Goal: Check status: Check status

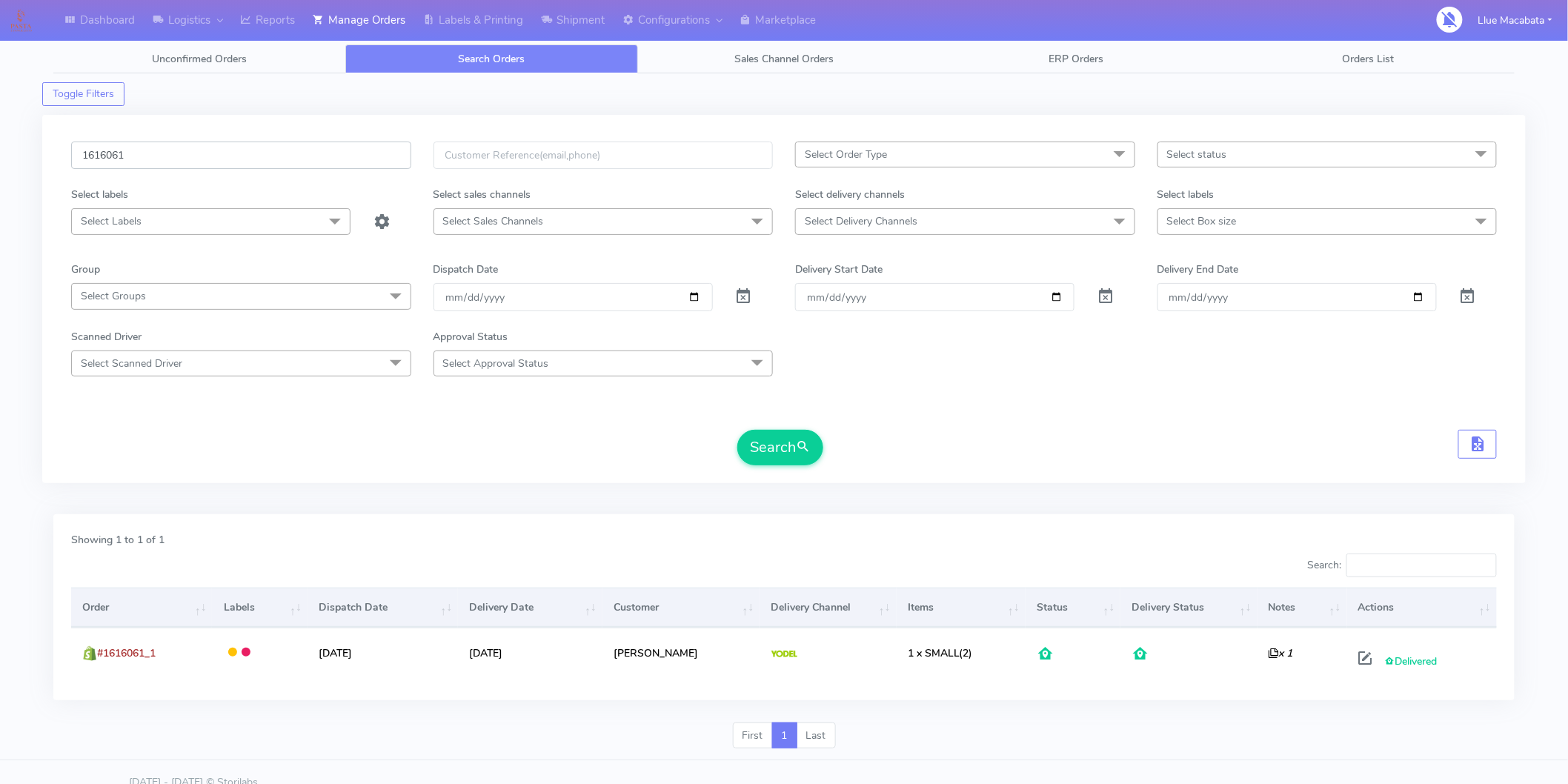
click at [179, 158] on input "1616061" at bounding box center [240, 155] width 340 height 27
paste input "642"
type input "1616642"
click at [772, 456] on button "Search" at bounding box center [780, 448] width 86 height 36
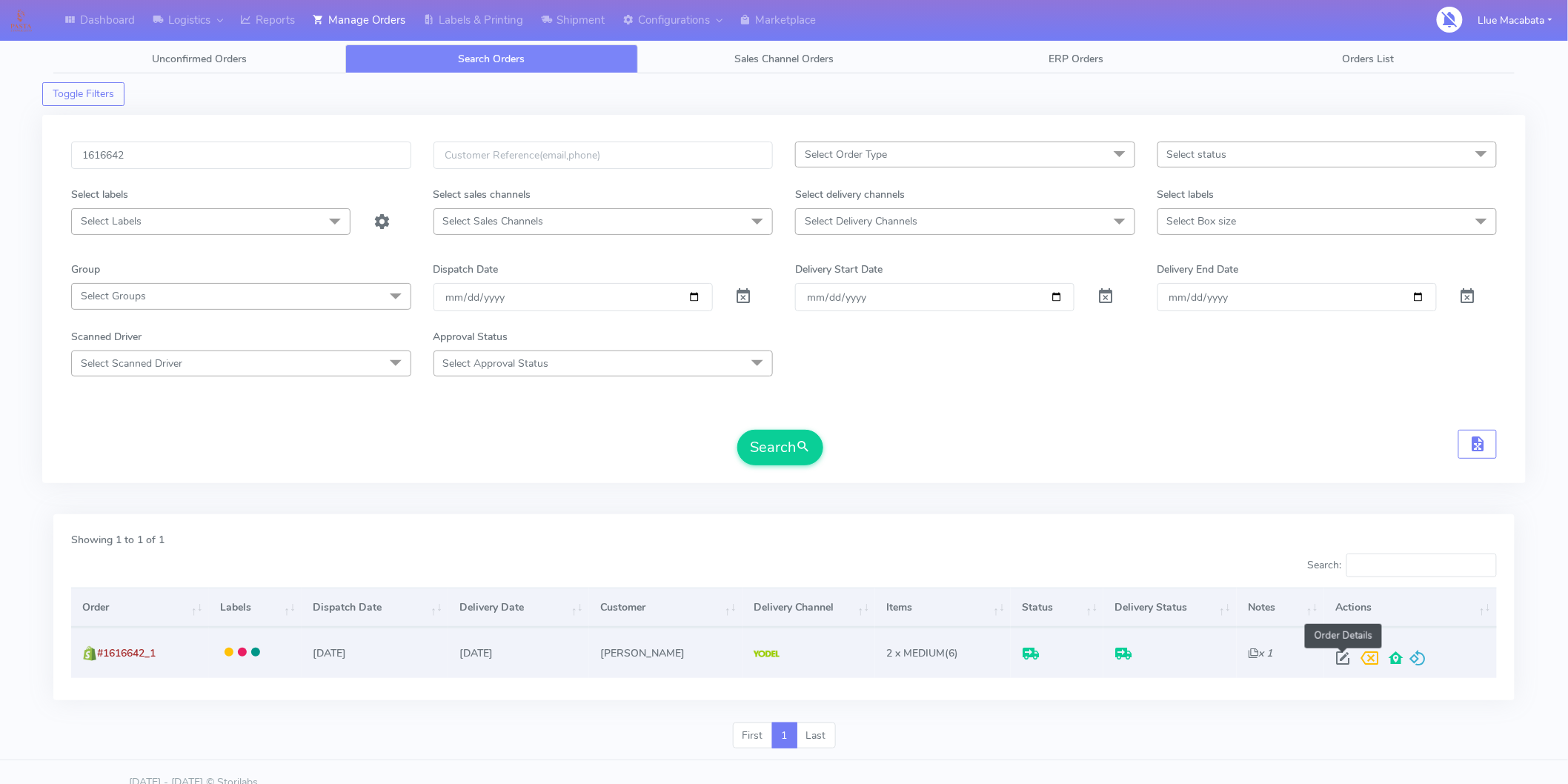
click at [1339, 663] on span at bounding box center [1342, 662] width 26 height 14
select select "5"
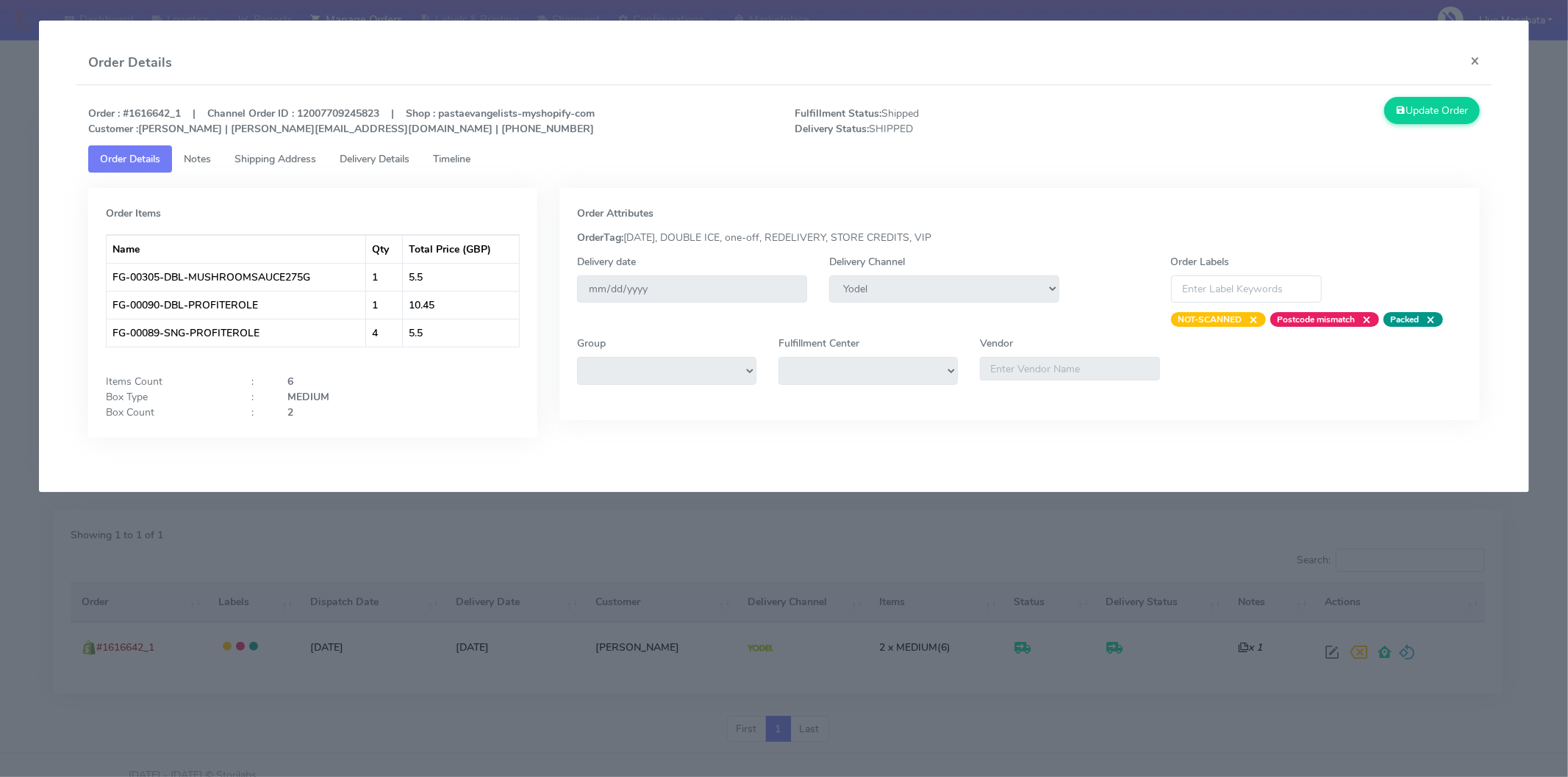
click at [445, 160] on span "Timeline" at bounding box center [452, 159] width 38 height 14
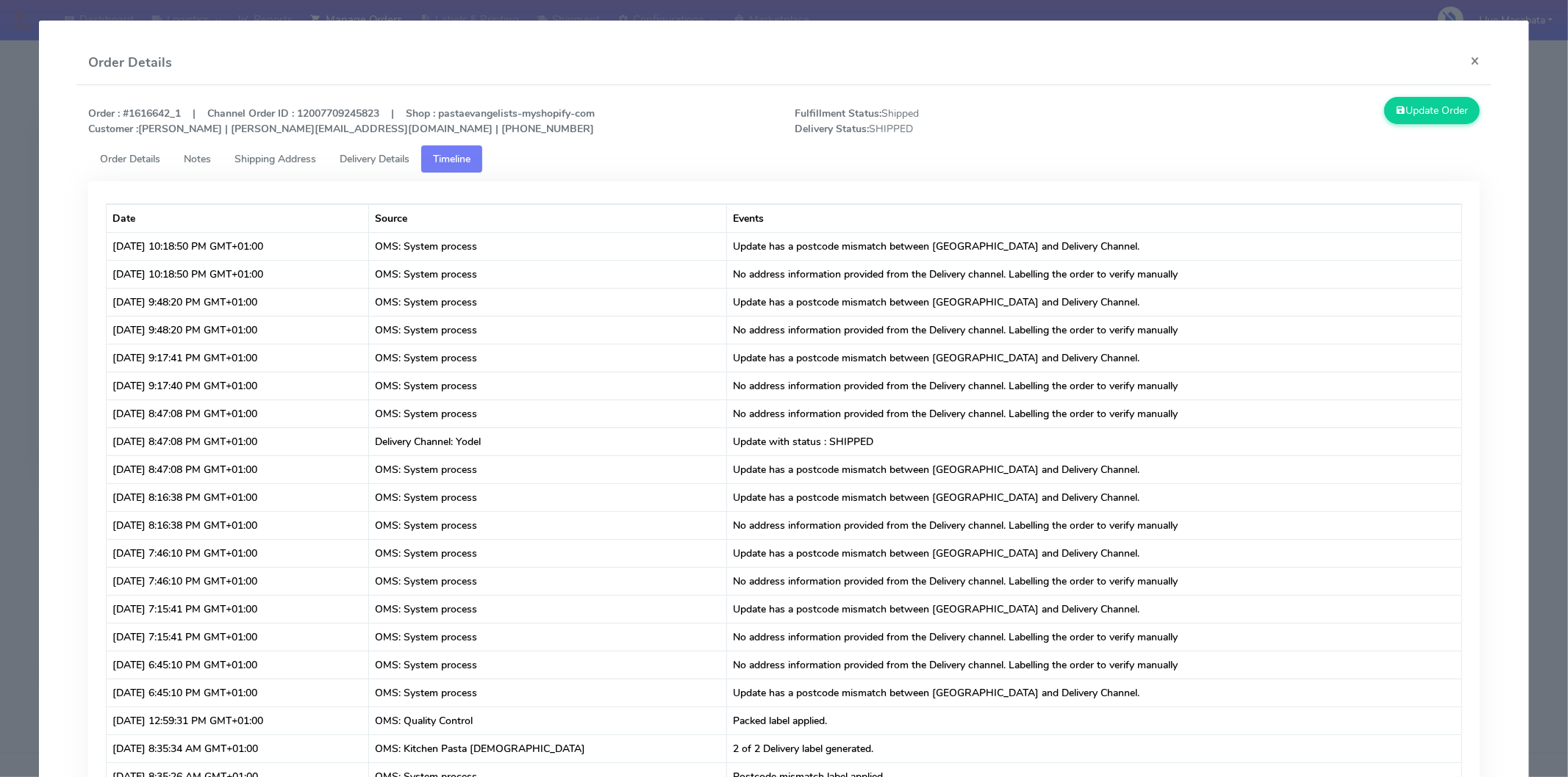
click at [409, 153] on span "Delivery Details" at bounding box center [374, 159] width 69 height 14
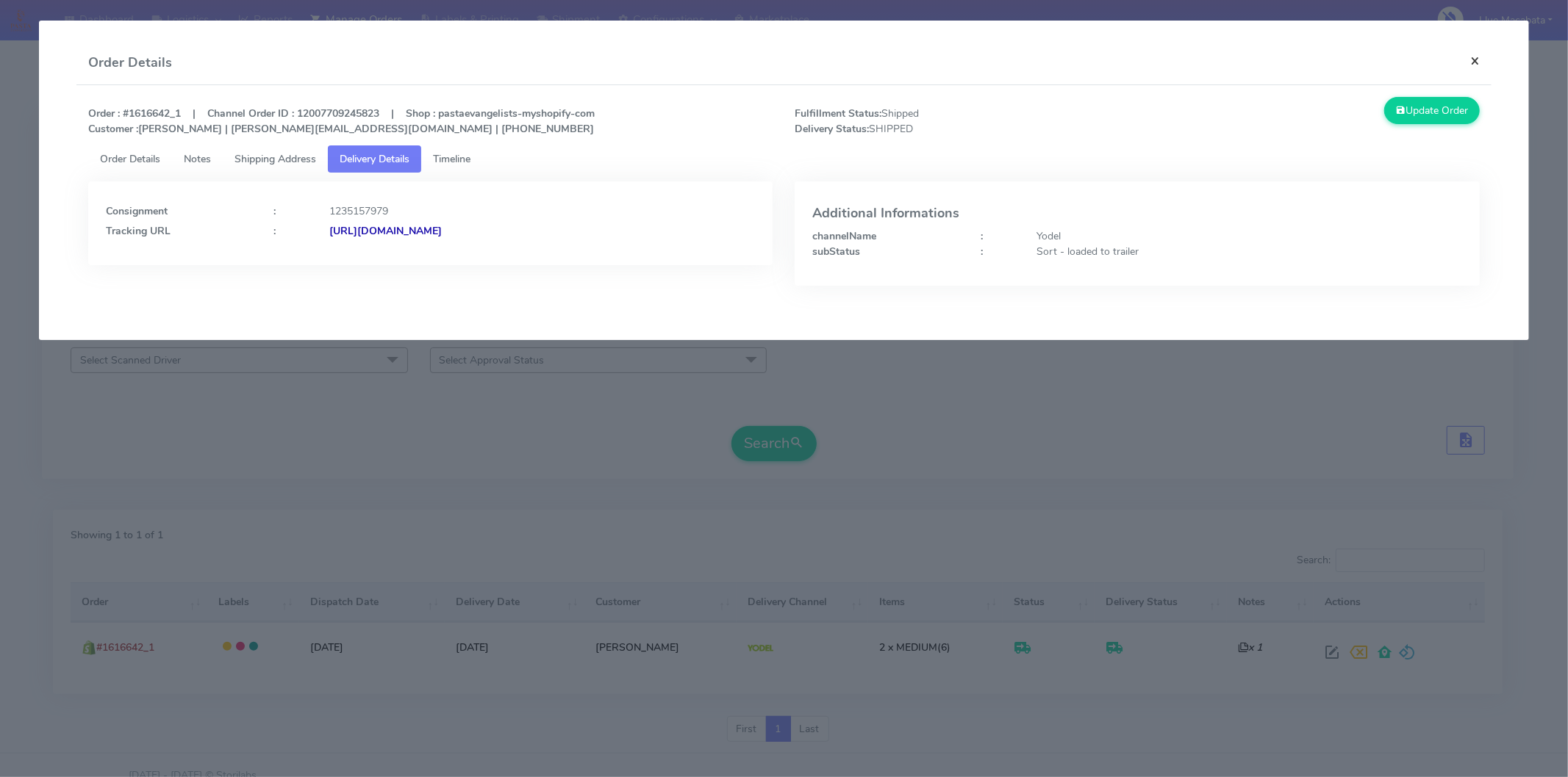
click at [1471, 60] on button "×" at bounding box center [1475, 60] width 33 height 39
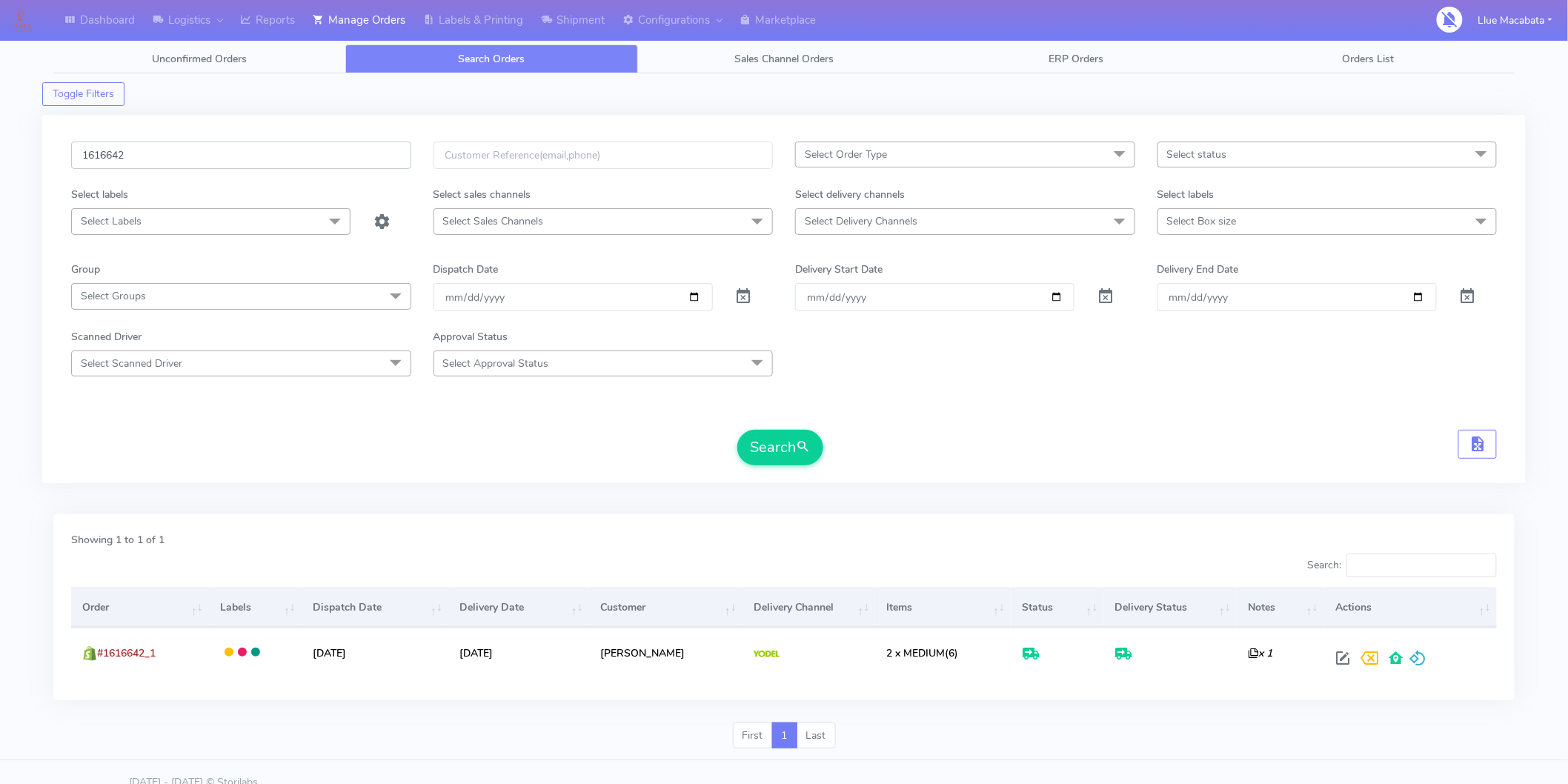
click at [146, 153] on input "1616642" at bounding box center [240, 155] width 340 height 27
paste input "5583A"
type input "1615583A"
click at [791, 432] on button "Search" at bounding box center [780, 448] width 86 height 36
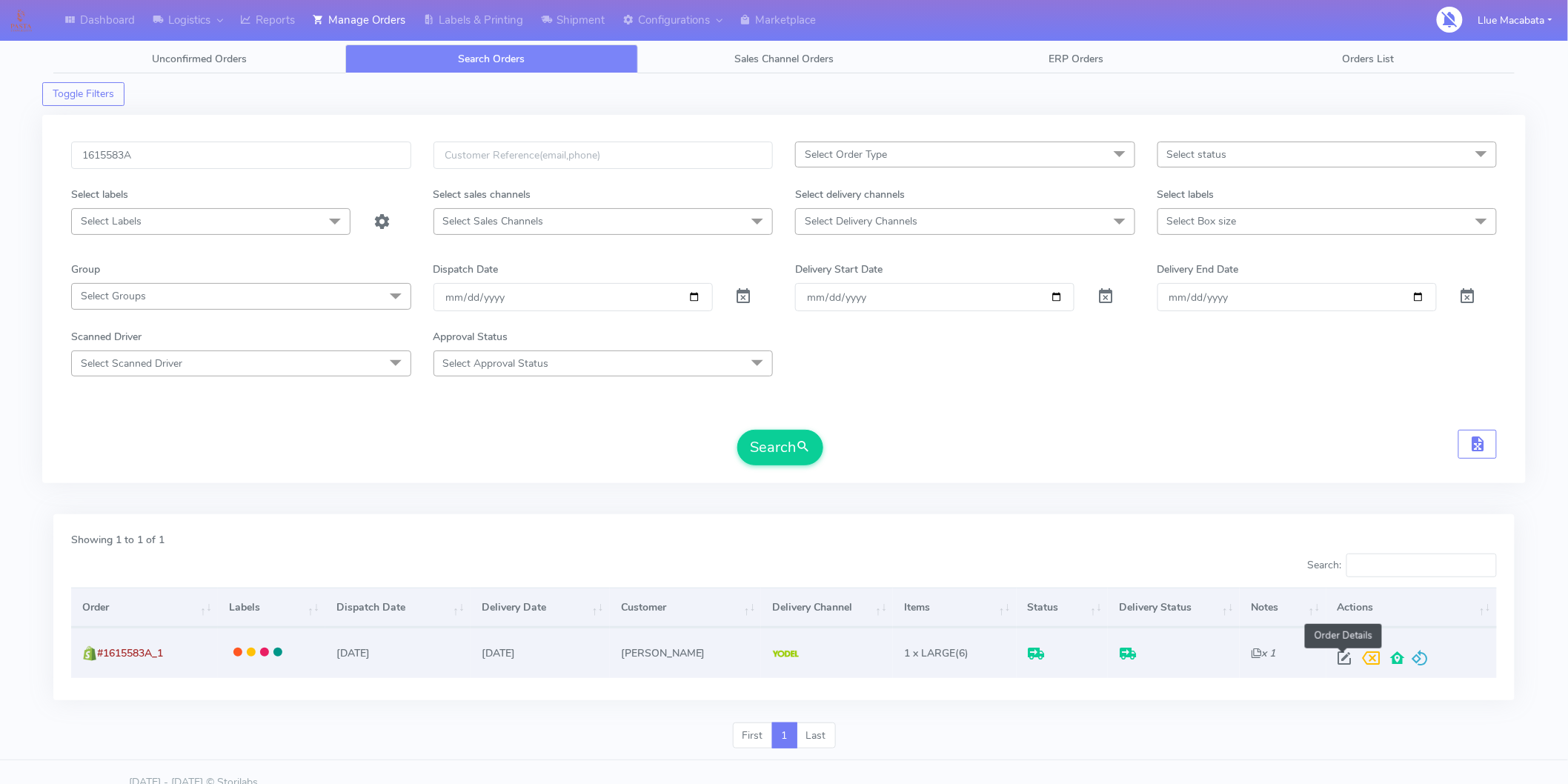
click at [1345, 659] on span at bounding box center [1345, 662] width 26 height 14
select select "5"
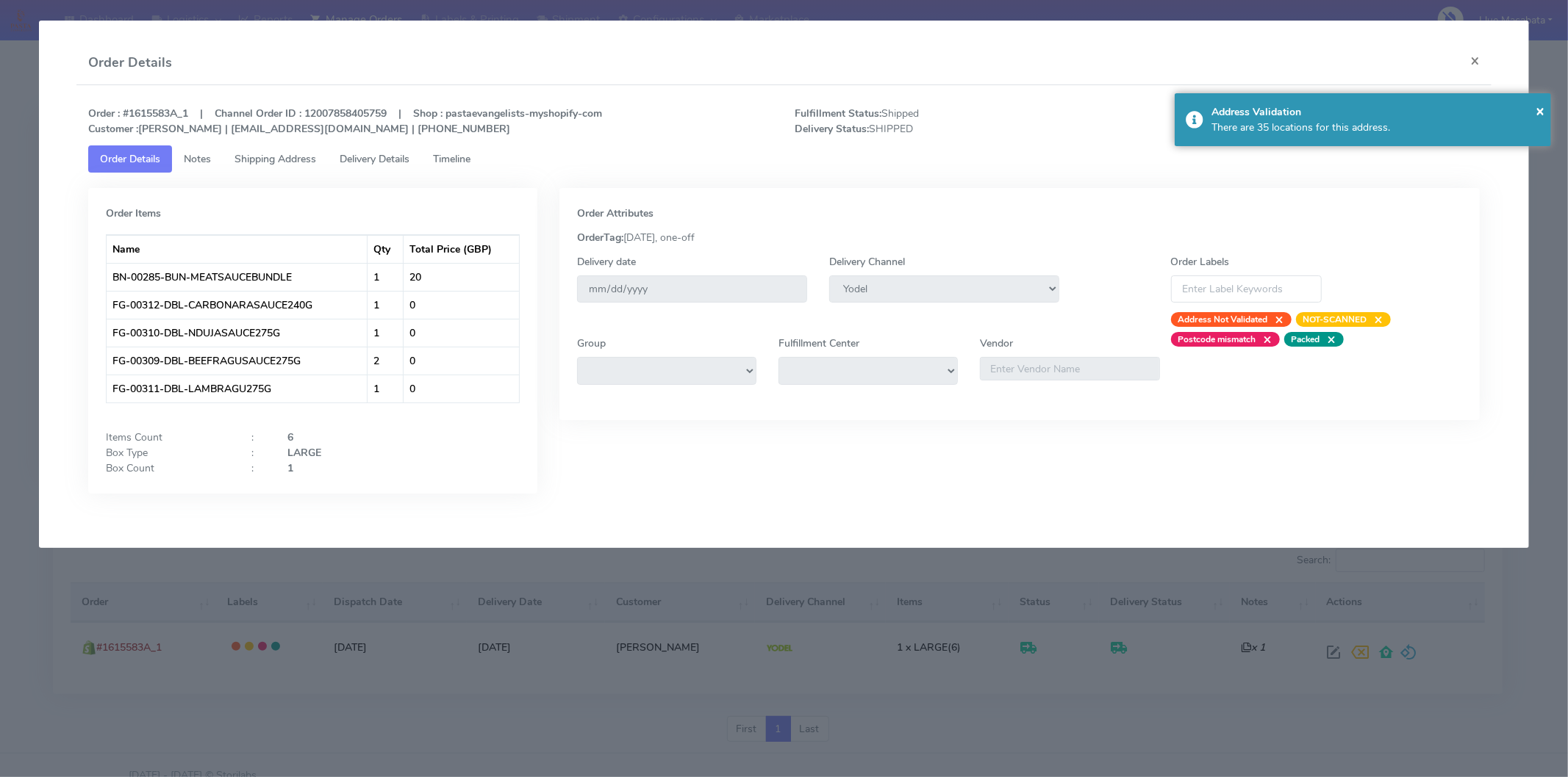
click at [457, 167] on link "Timeline" at bounding box center [452, 159] width 61 height 27
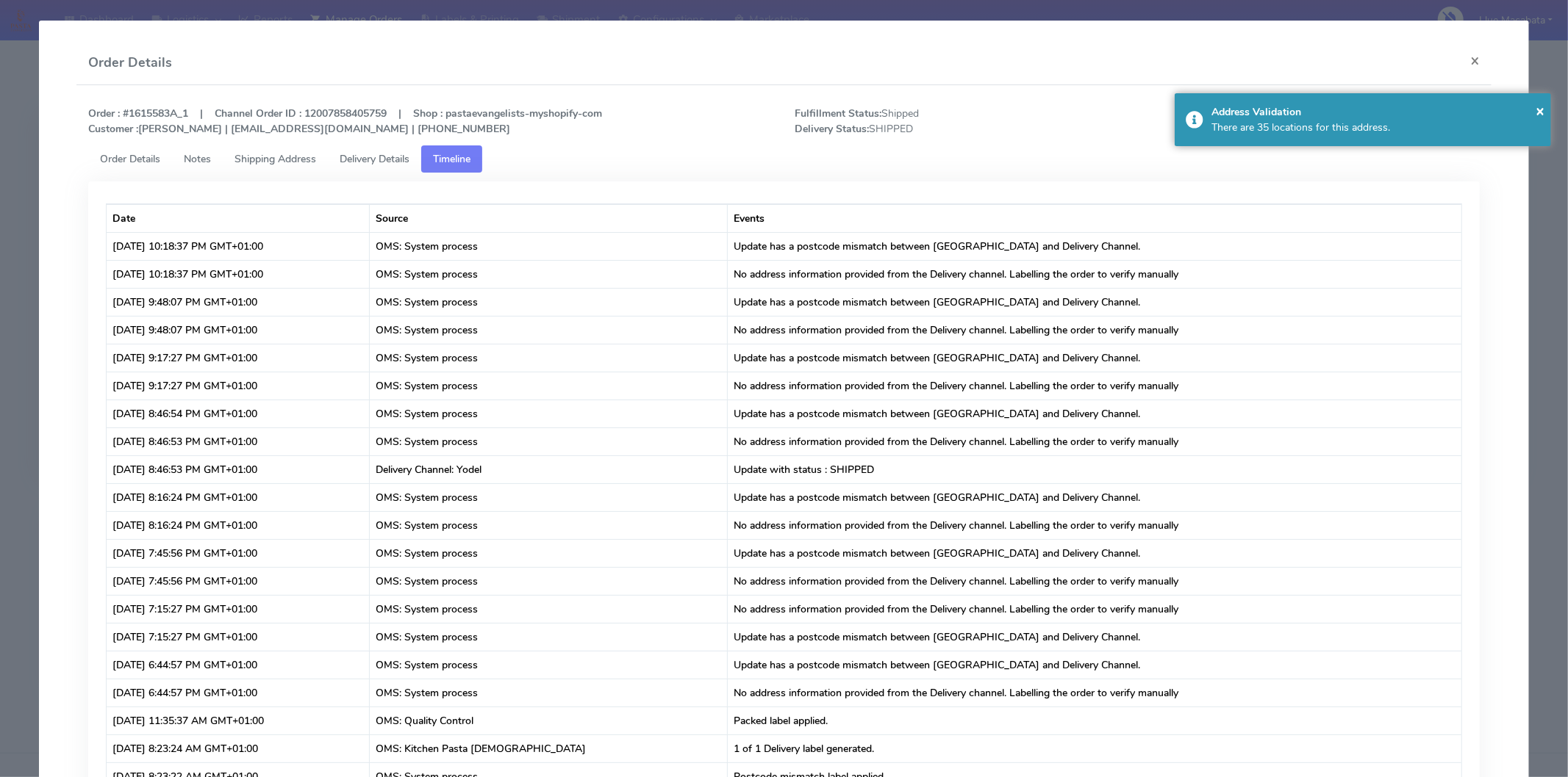
click at [401, 164] on span "Delivery Details" at bounding box center [374, 159] width 69 height 14
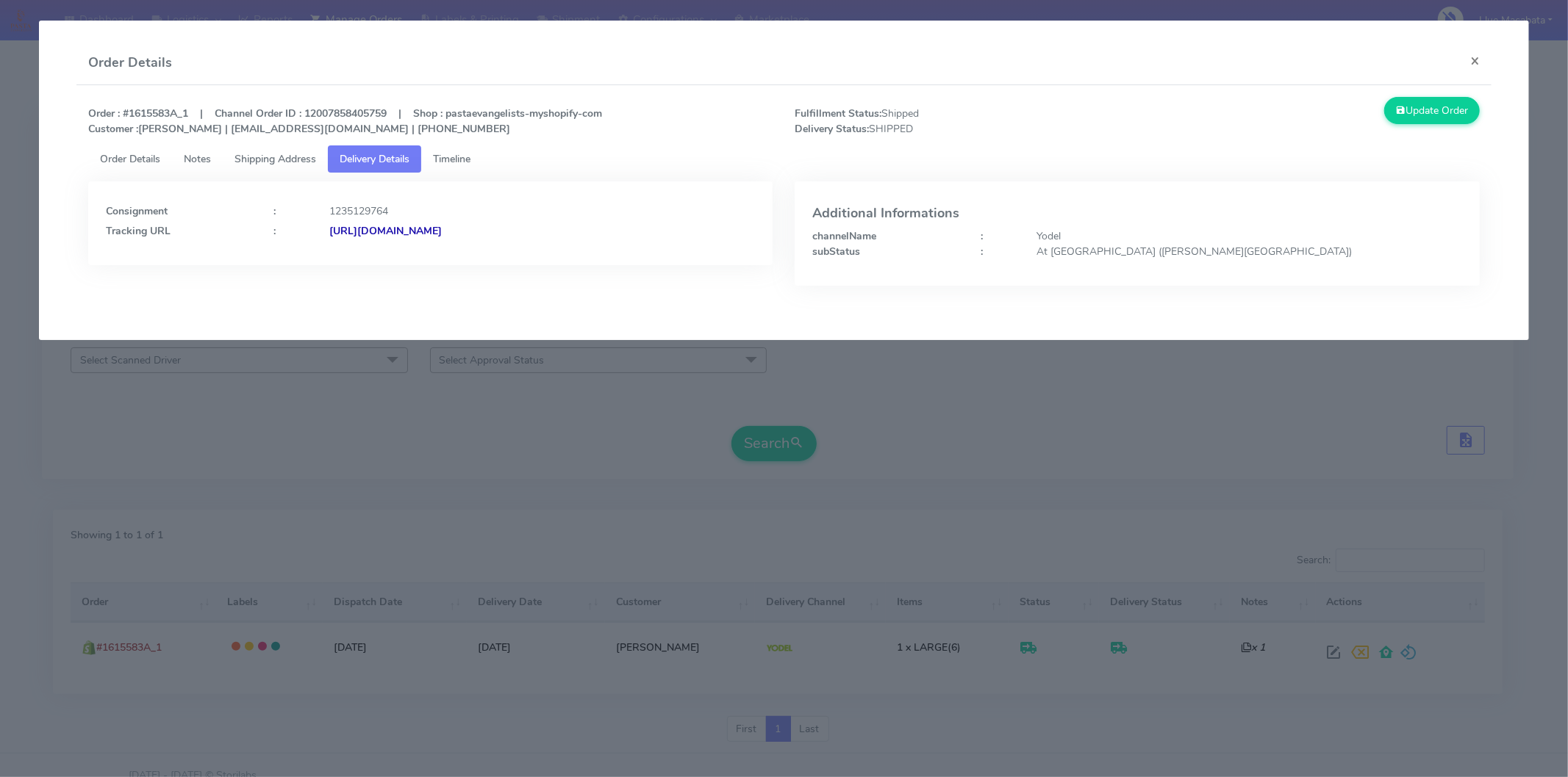
click at [469, 438] on modal-container "Order Details × Order : #1615583A_1 | Channel Order ID : 12007858405759 | Shop …" at bounding box center [784, 388] width 1568 height 777
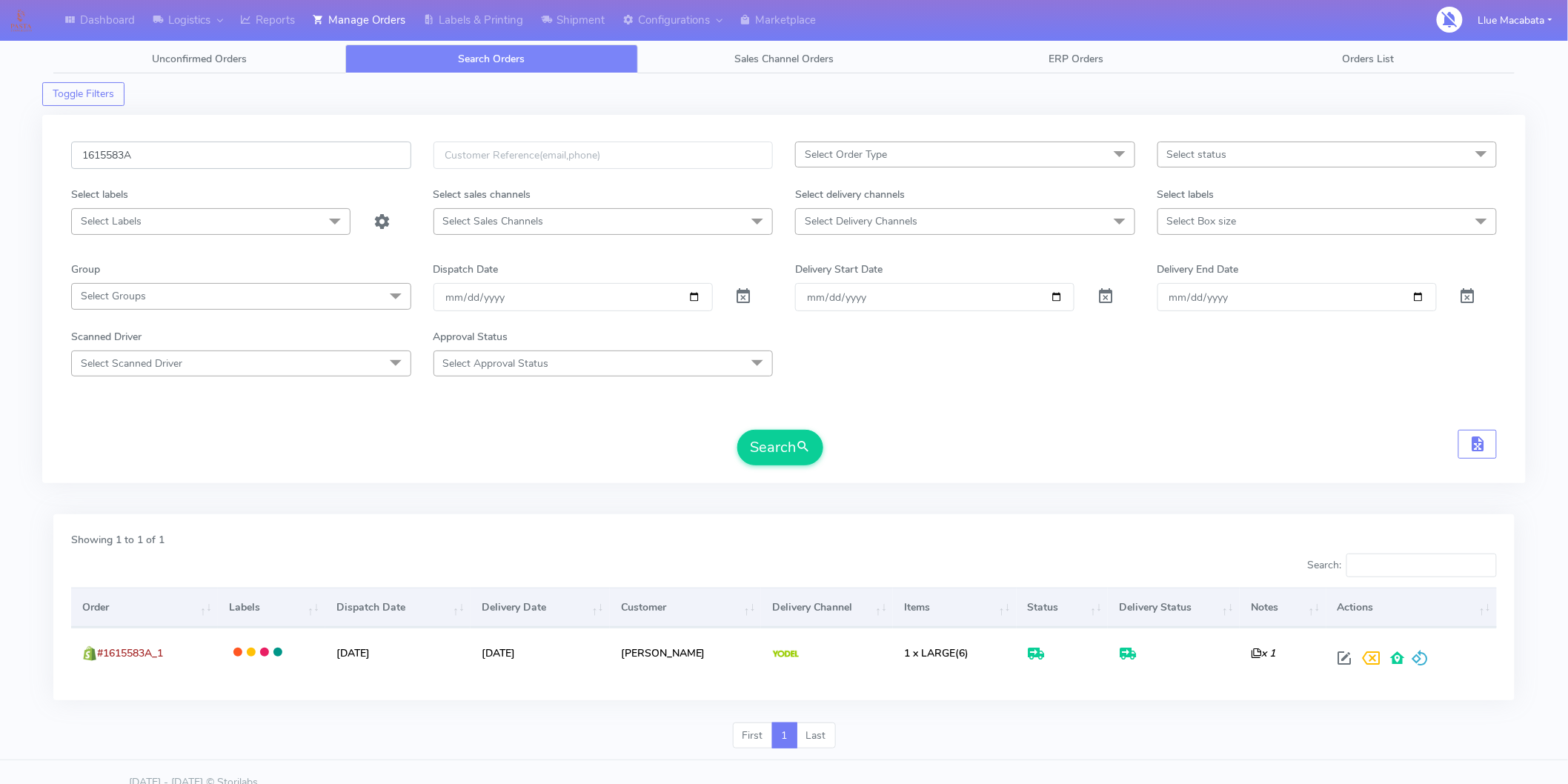
click at [169, 149] on input "1615583A" at bounding box center [240, 155] width 340 height 27
paste input "6644"
type input "1616644"
click at [803, 441] on span "submit" at bounding box center [803, 448] width 15 height 20
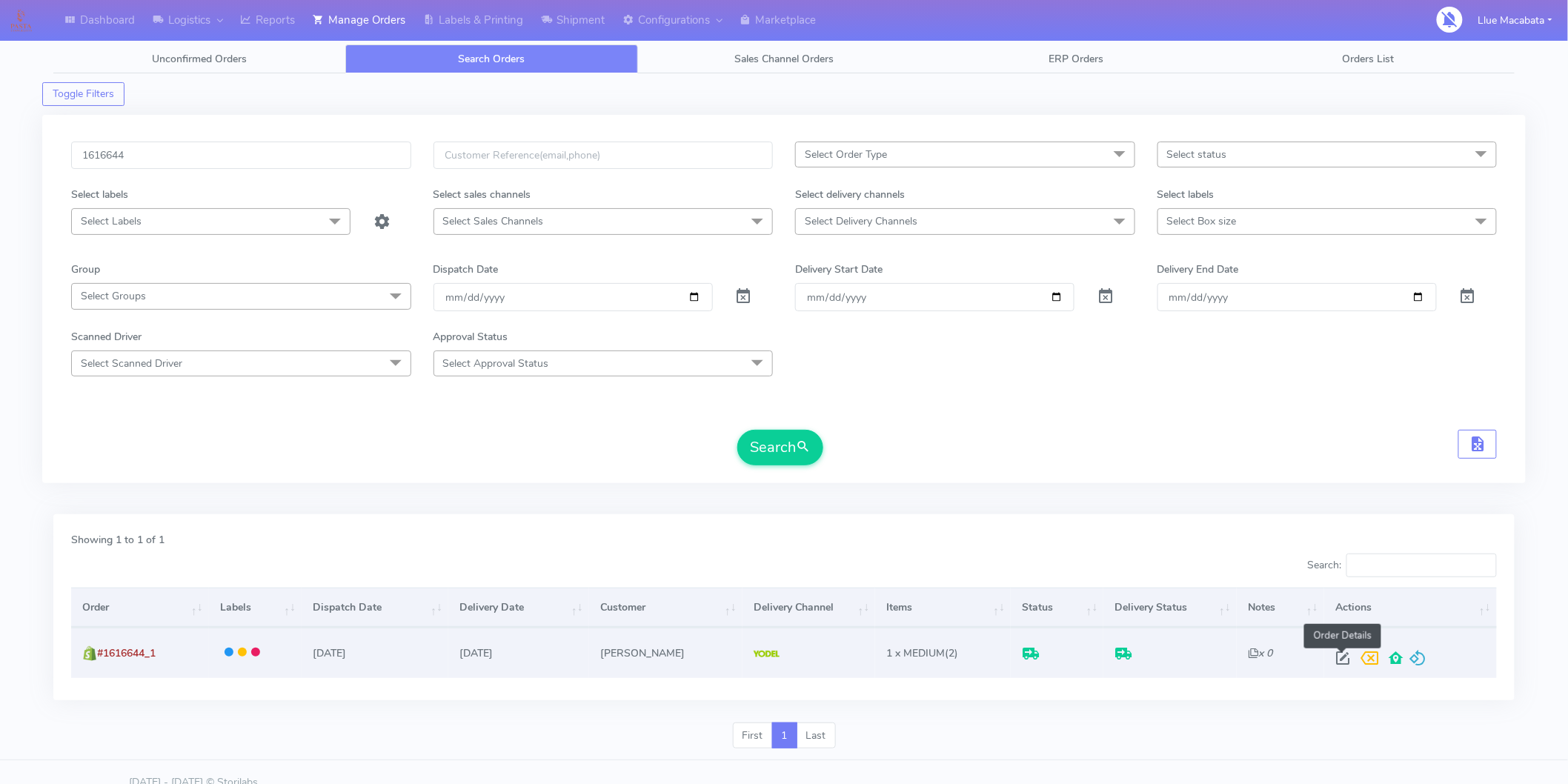
click at [1338, 655] on span at bounding box center [1342, 662] width 26 height 14
select select "5"
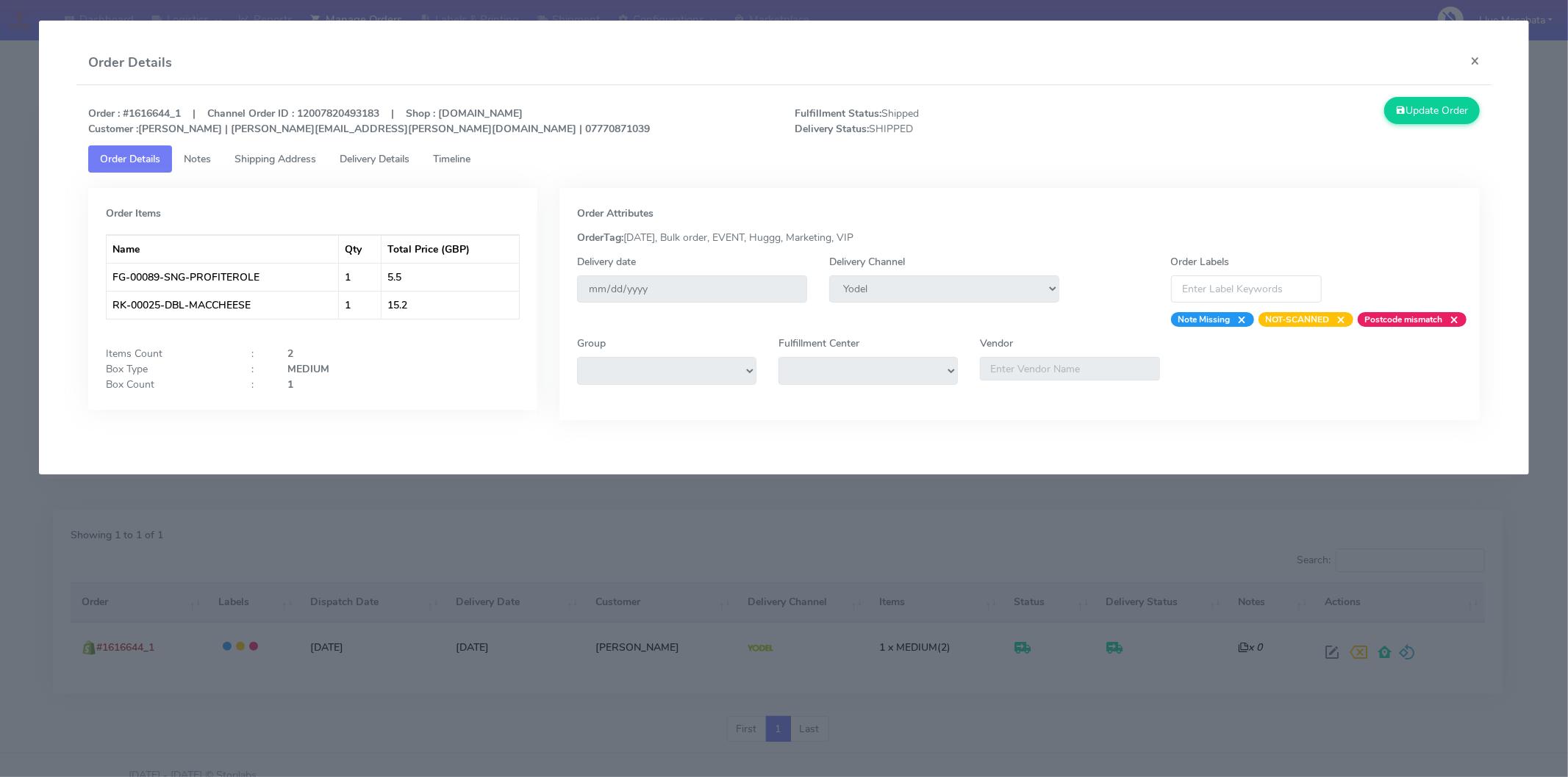
click at [452, 164] on span "Timeline" at bounding box center [452, 159] width 38 height 14
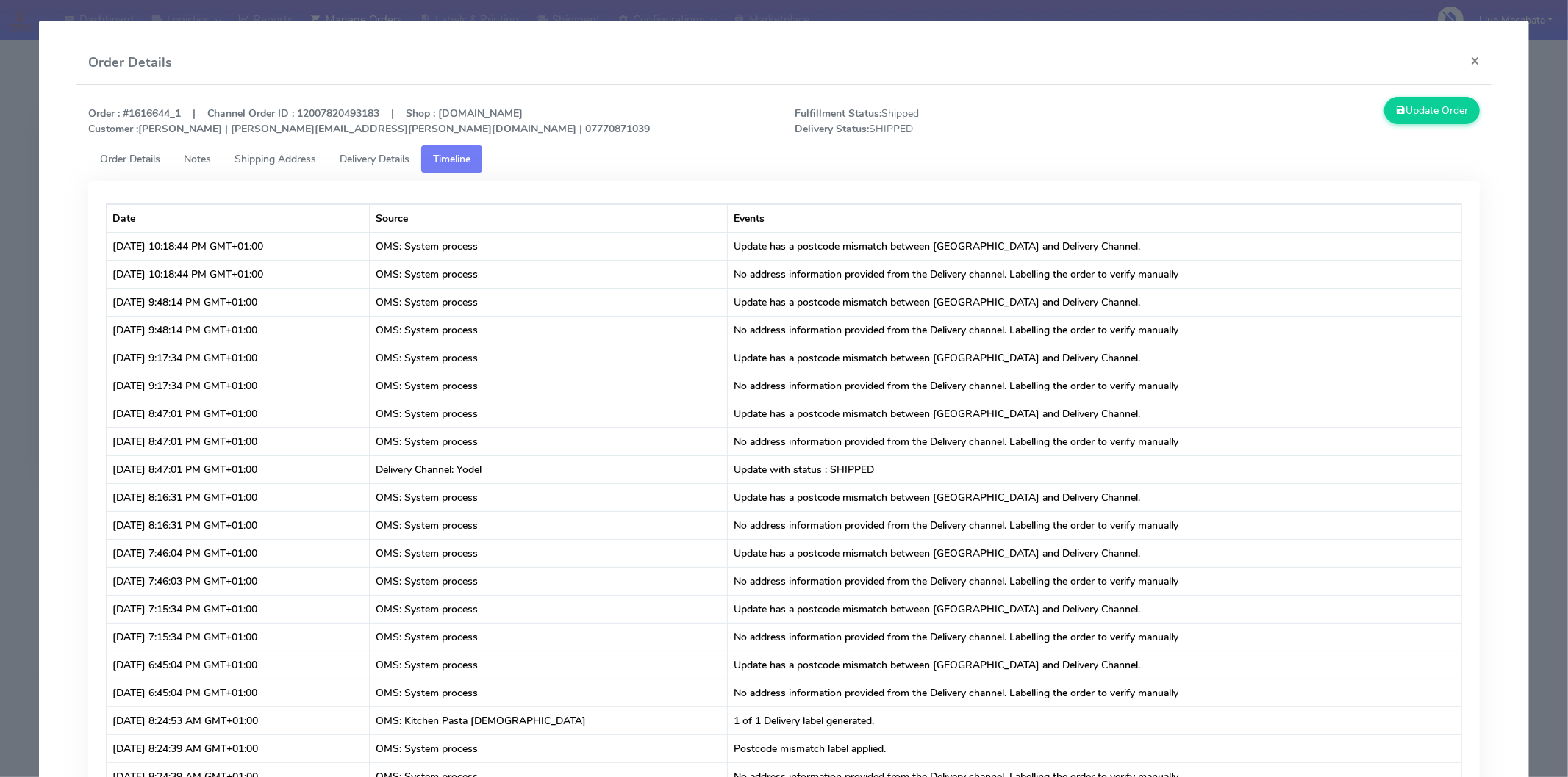
click at [391, 164] on span "Delivery Details" at bounding box center [374, 159] width 69 height 14
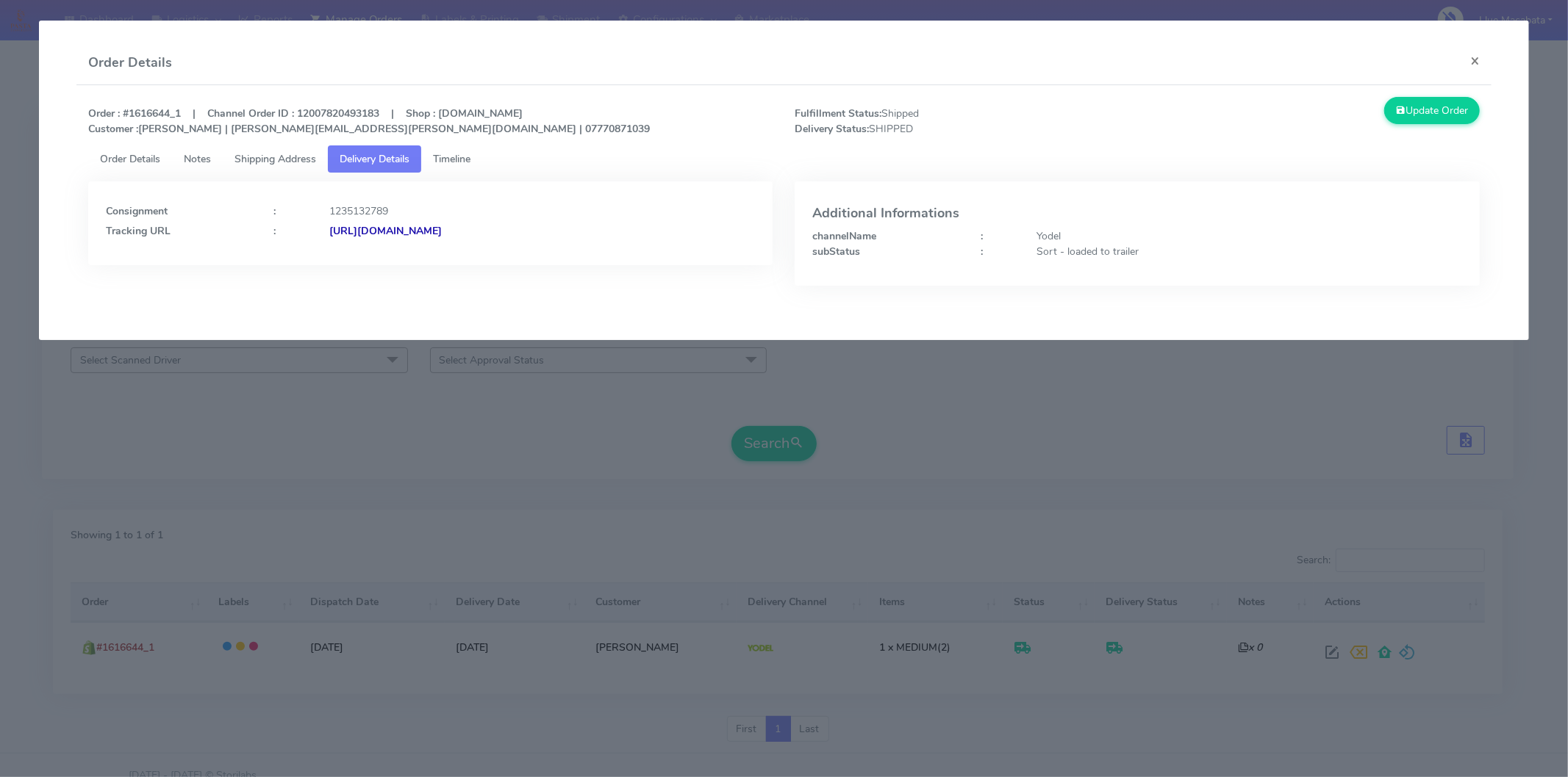
click at [430, 439] on modal-container "Order Details × Order : #1616644_1 | Channel Order ID : 12007820493183 | Shop :…" at bounding box center [784, 388] width 1568 height 777
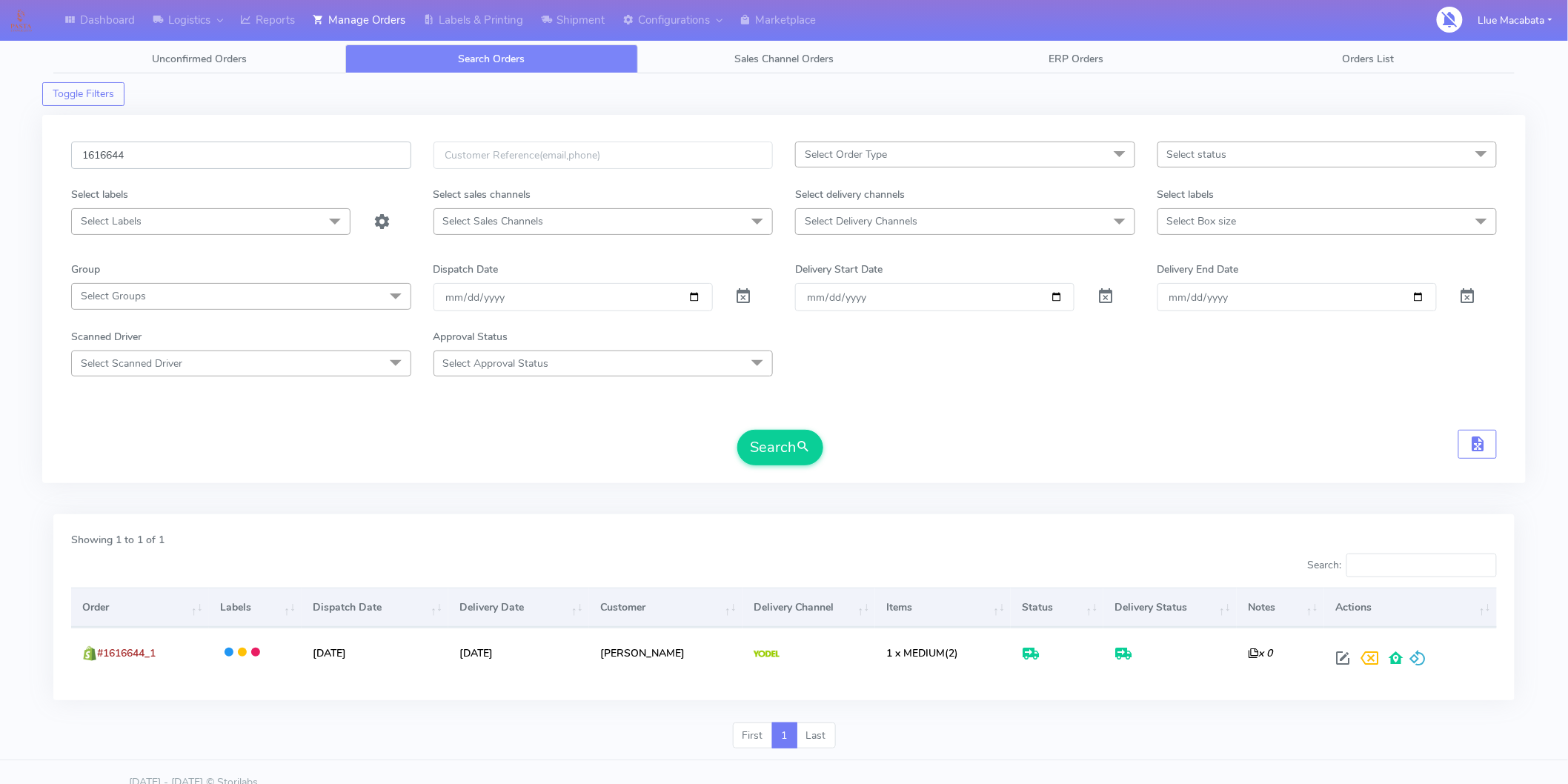
click at [133, 148] on input "1616644" at bounding box center [240, 155] width 340 height 27
paste input "3"
type input "1616643"
click at [815, 441] on button "Search" at bounding box center [780, 448] width 86 height 36
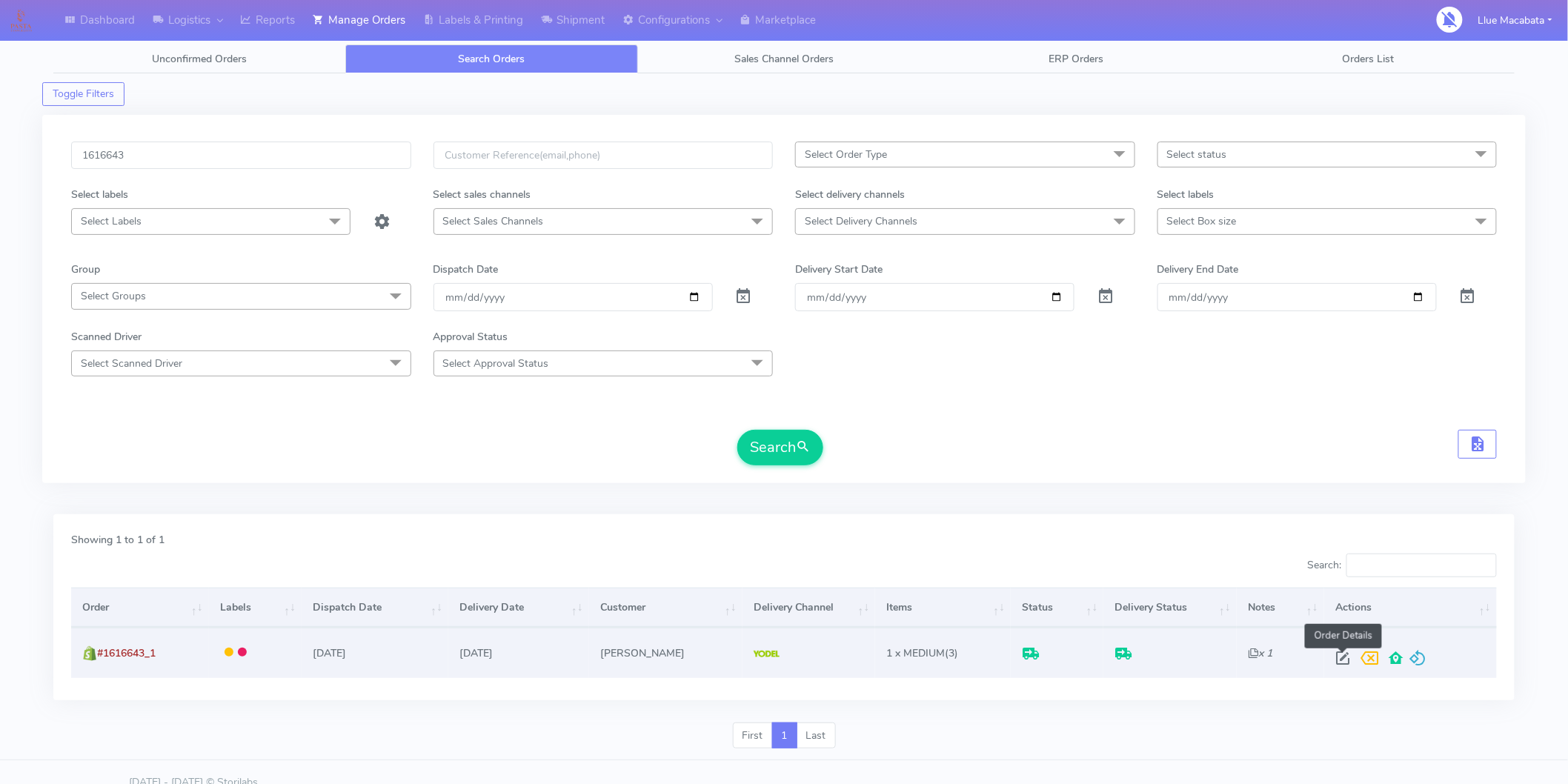
click at [1338, 655] on span at bounding box center [1342, 662] width 26 height 14
select select "5"
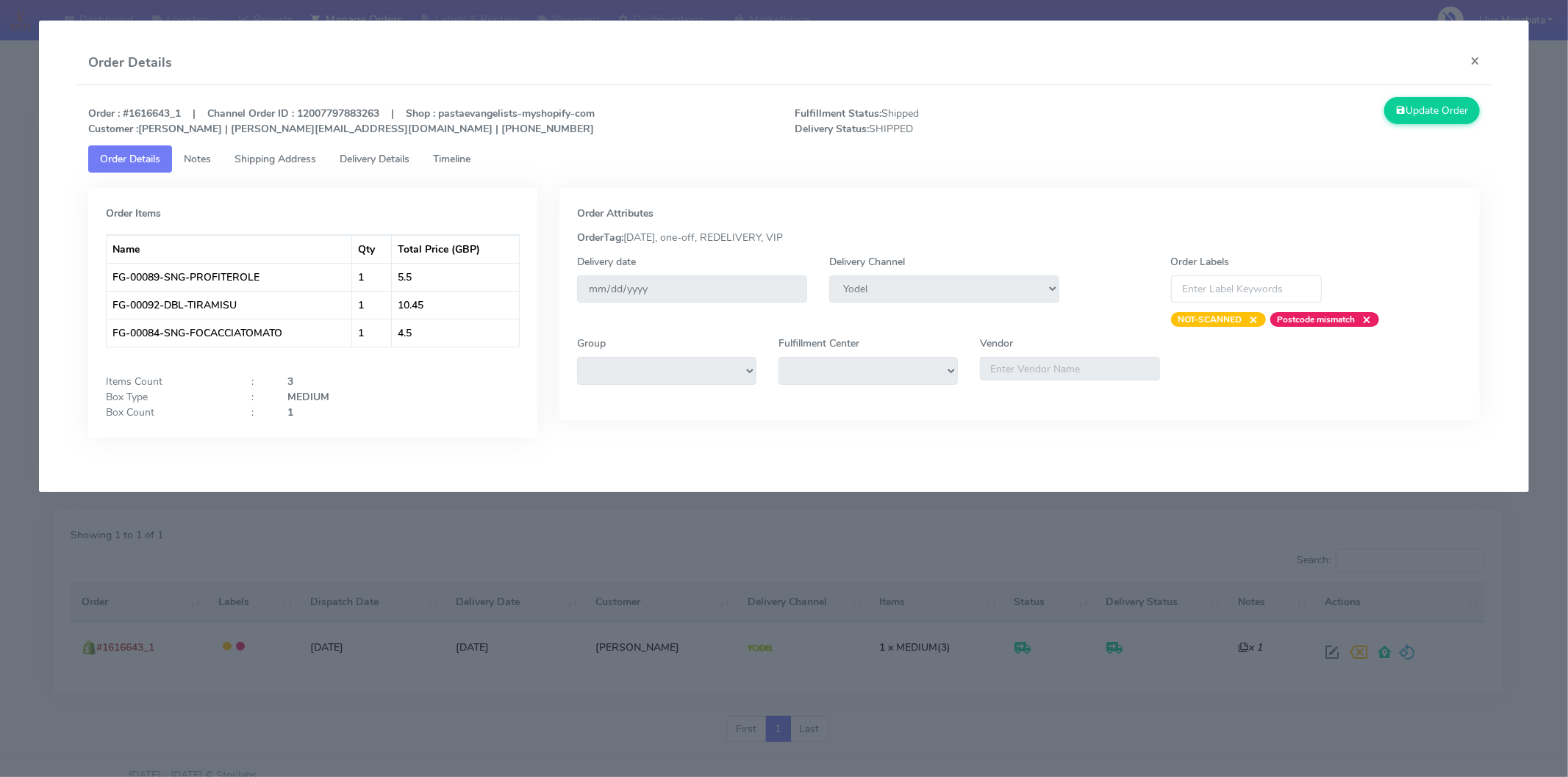
click at [496, 141] on div "Order : #1616643_1 | Channel Order ID : 12007797883263 | Shop : pastaevangelist…" at bounding box center [784, 121] width 1414 height 49
click at [470, 157] on span "Timeline" at bounding box center [452, 159] width 38 height 14
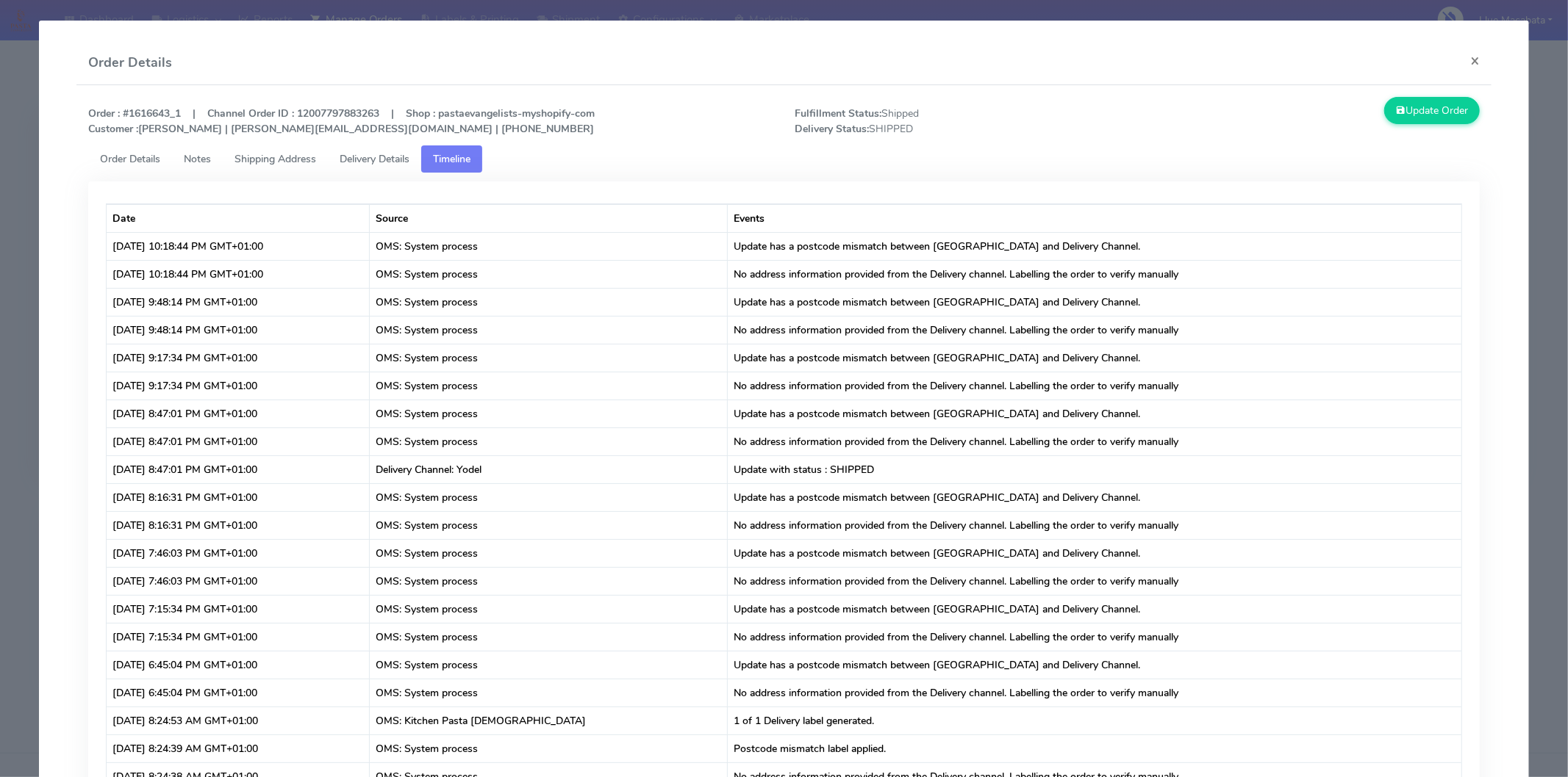
click at [422, 157] on link "Delivery Details" at bounding box center [374, 159] width 93 height 27
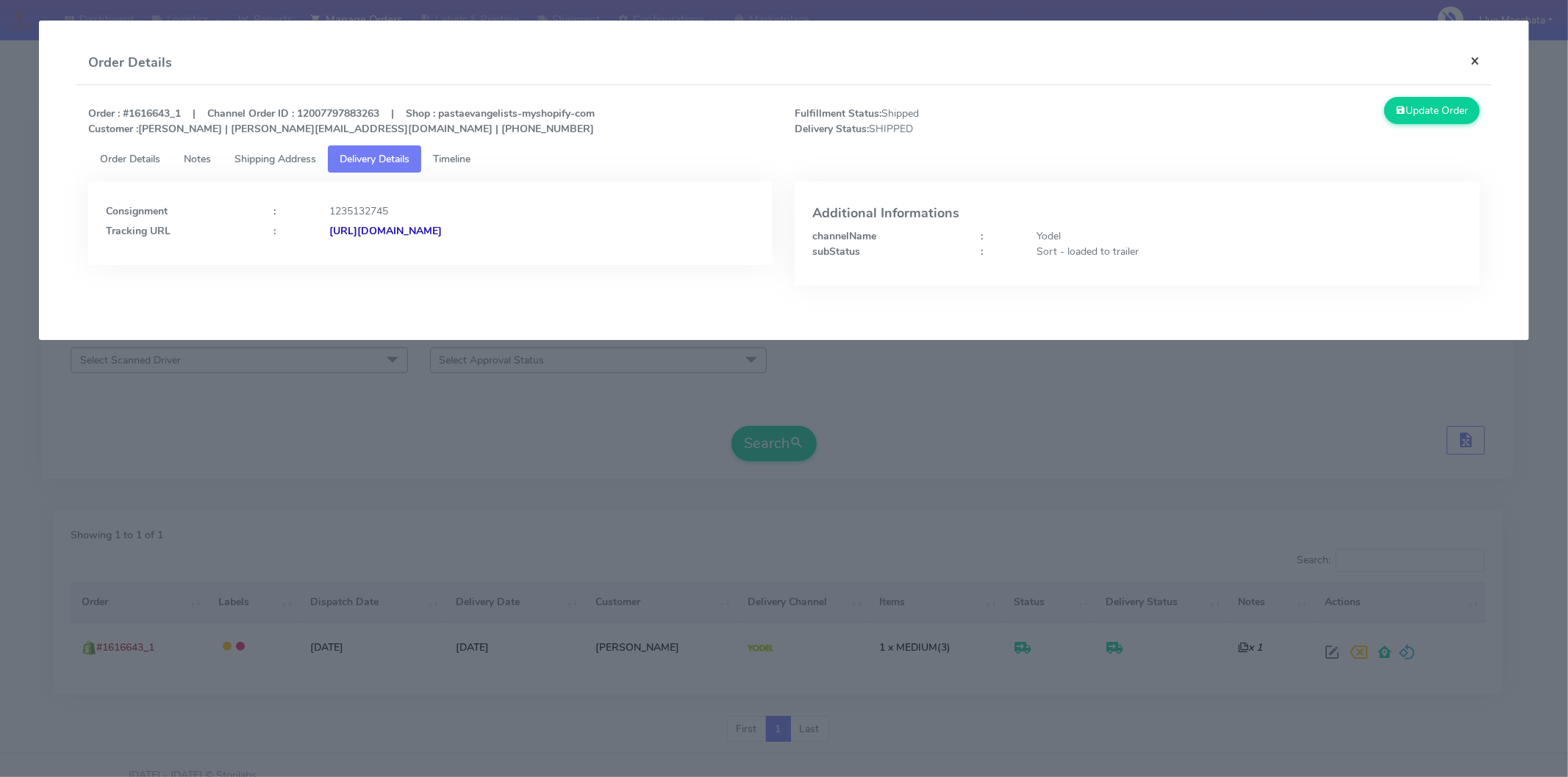
click at [1478, 54] on button "×" at bounding box center [1475, 60] width 33 height 39
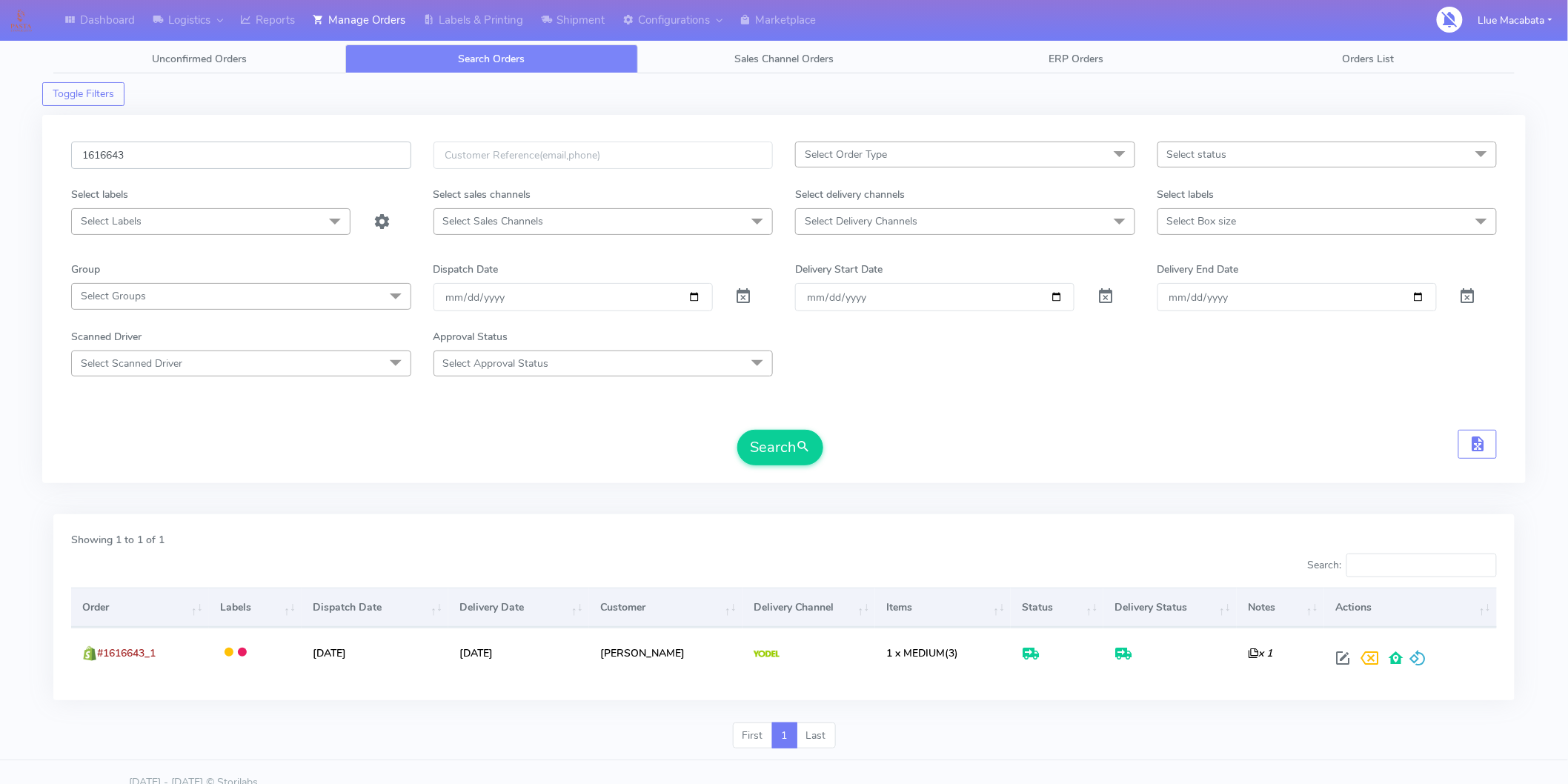
click at [135, 149] on input "1616643" at bounding box center [240, 155] width 340 height 27
paste input "11"
type input "1616611"
click at [773, 442] on button "Search" at bounding box center [780, 448] width 86 height 36
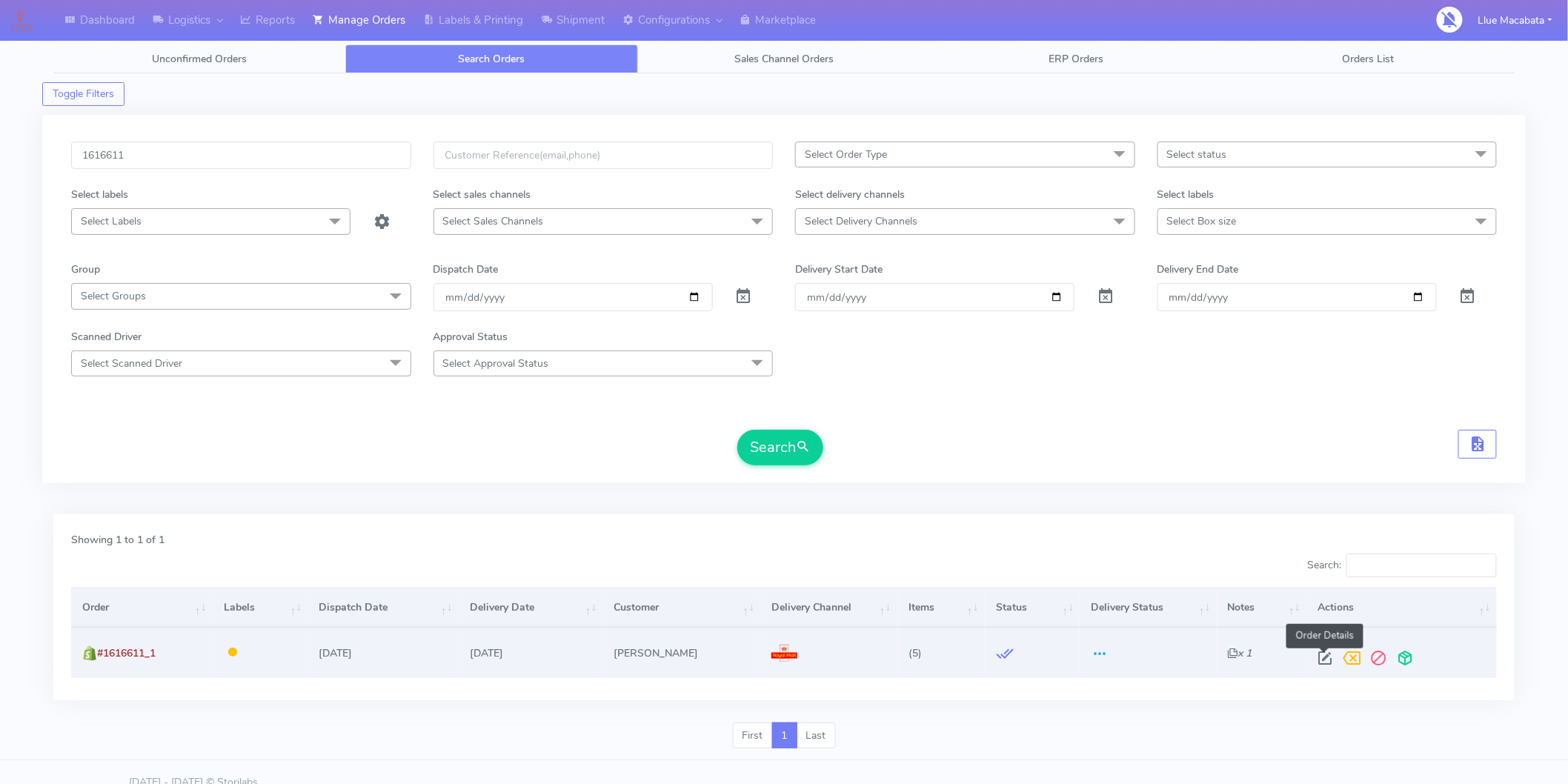
click at [1321, 655] on span at bounding box center [1324, 662] width 26 height 14
select select "3"
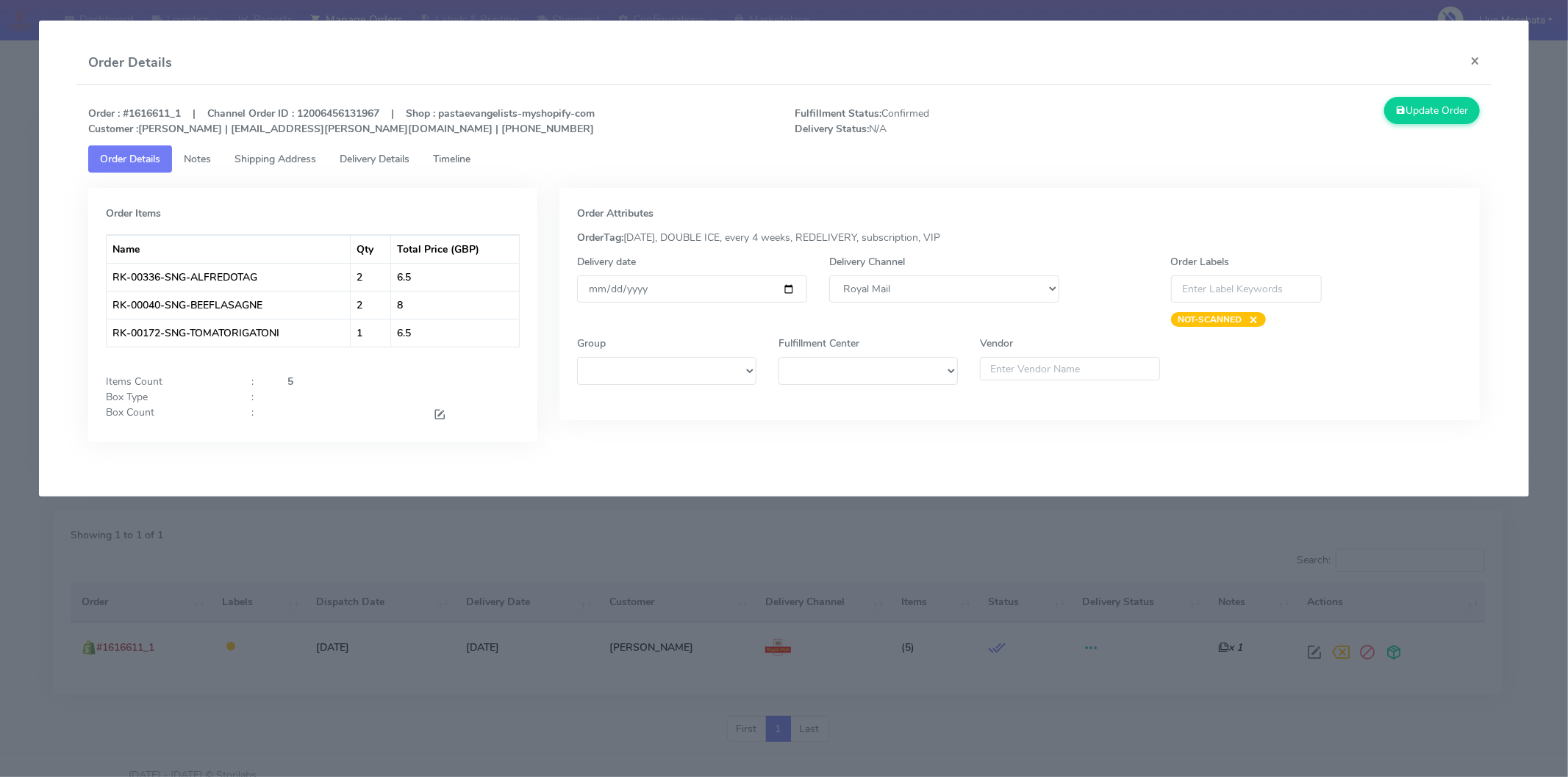
click at [470, 155] on span "Timeline" at bounding box center [452, 159] width 38 height 14
